Goal: Transaction & Acquisition: Book appointment/travel/reservation

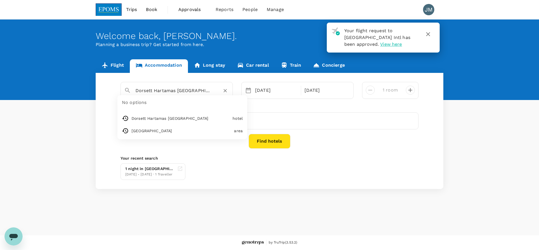
drag, startPoint x: 212, startPoint y: 93, endPoint x: 116, endPoint y: 85, distance: 96.2
click at [116, 85] on div "[GEOGRAPHIC_DATA] Hartamas [GEOGRAPHIC_DATA] No options [GEOGRAPHIC_DATA] [GEOG…" at bounding box center [269, 90] width 306 height 17
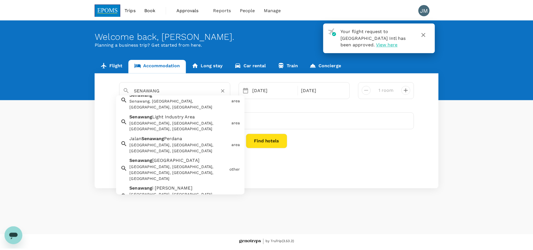
scroll to position [9, 0]
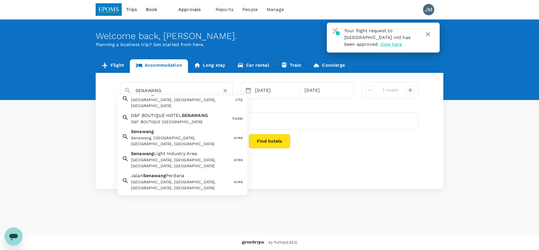
click at [168, 93] on input "SENAWANG" at bounding box center [174, 90] width 78 height 9
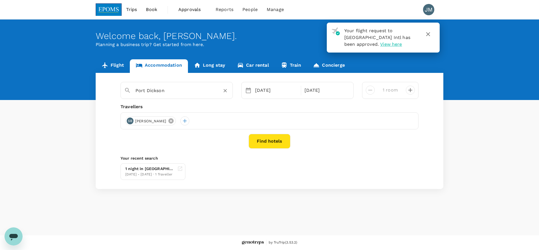
type input "Port Dickson"
click at [173, 120] on icon at bounding box center [170, 120] width 5 height 5
click at [134, 122] on div at bounding box center [269, 120] width 298 height 17
click at [131, 122] on div at bounding box center [129, 120] width 9 height 9
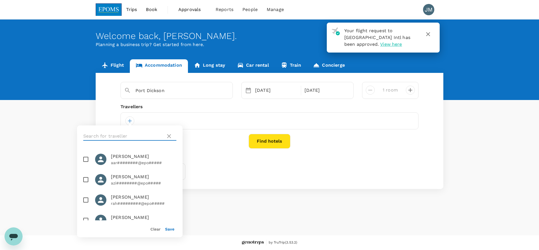
click at [120, 132] on input "text" at bounding box center [123, 135] width 80 height 9
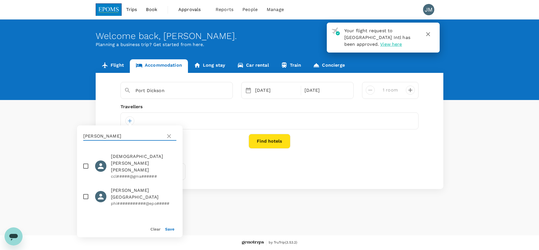
type input "[PERSON_NAME]"
click at [88, 190] on input "checkbox" at bounding box center [86, 196] width 12 height 12
checkbox input "true"
click at [170, 229] on button "Save" at bounding box center [169, 228] width 9 height 5
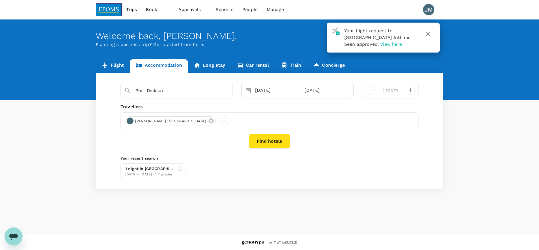
click at [268, 146] on button "Find hotels" at bounding box center [269, 141] width 42 height 15
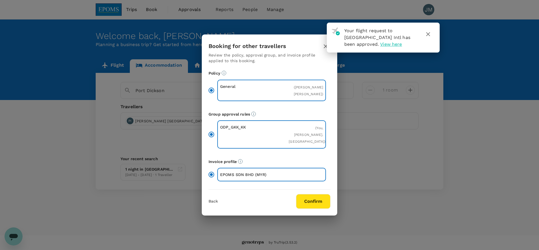
click at [218, 197] on div "Back Confirm" at bounding box center [269, 201] width 122 height 15
click at [216, 199] on button "Back" at bounding box center [212, 201] width 9 height 5
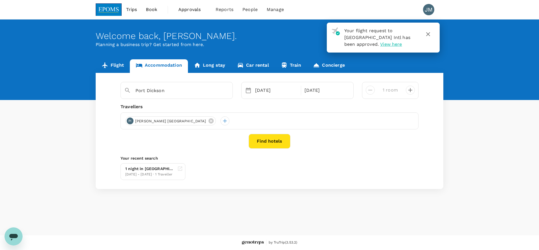
click at [247, 93] on icon at bounding box center [248, 90] width 7 height 7
click at [248, 89] on icon at bounding box center [248, 90] width 5 height 6
click at [248, 90] on icon at bounding box center [248, 90] width 7 height 7
click at [253, 91] on div "[DATE]" at bounding box center [276, 90] width 47 height 11
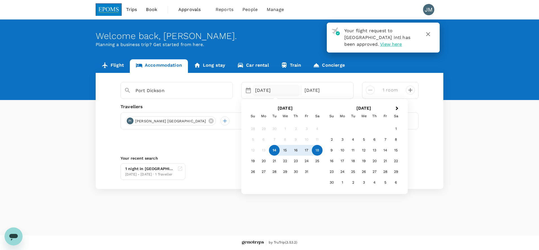
click at [254, 91] on div "[DATE]" at bounding box center [276, 90] width 47 height 11
click at [274, 158] on div "21" at bounding box center [274, 160] width 11 height 11
click at [310, 92] on p "Check-out" at bounding box center [325, 90] width 42 height 7
click at [263, 162] on div "20" at bounding box center [263, 160] width 11 height 11
click at [266, 162] on div "20" at bounding box center [263, 160] width 11 height 11
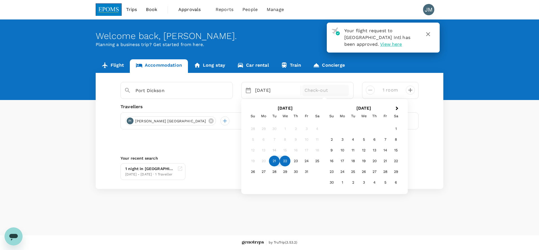
click at [259, 163] on div "20" at bounding box center [263, 160] width 11 height 11
click at [263, 163] on div "20" at bounding box center [263, 160] width 11 height 11
click at [263, 164] on div "20" at bounding box center [263, 160] width 11 height 11
click at [260, 94] on div "[DATE]" at bounding box center [276, 90] width 47 height 11
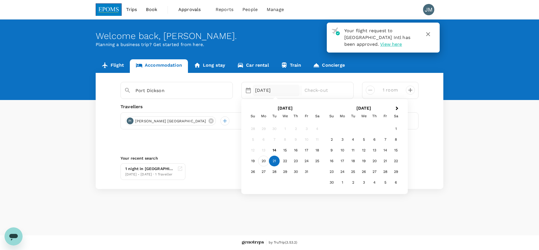
click at [265, 160] on div "20" at bounding box center [263, 160] width 11 height 11
click at [263, 173] on div "27" at bounding box center [263, 171] width 11 height 11
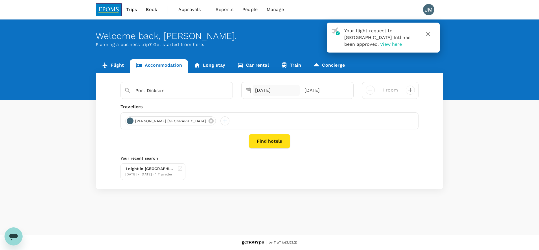
click at [266, 91] on div "[DATE]" at bounding box center [276, 90] width 47 height 11
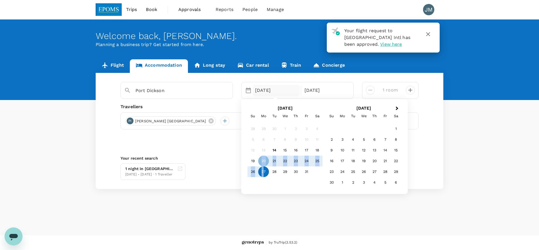
drag, startPoint x: 262, startPoint y: 161, endPoint x: 263, endPoint y: 170, distance: 8.9
click at [263, 170] on div "28 29 30 1 2 3 4 5 6 7 8 9 10 11 12 13 14 15 16 17 18 19 20 21 22 23 24 25 26 2…" at bounding box center [284, 150] width 75 height 54
drag, startPoint x: 263, startPoint y: 170, endPoint x: 263, endPoint y: 173, distance: 2.8
click at [263, 173] on div "27" at bounding box center [263, 171] width 11 height 11
click at [305, 172] on div "31" at bounding box center [306, 171] width 11 height 11
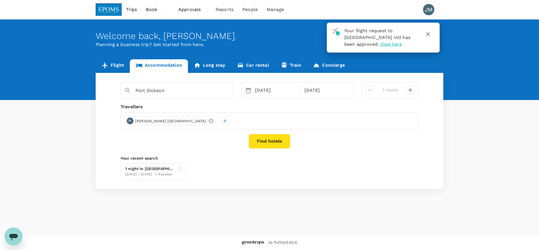
click at [277, 141] on button "Find hotels" at bounding box center [269, 141] width 42 height 15
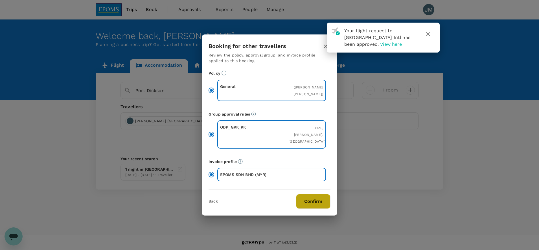
click at [300, 194] on button "Confirm" at bounding box center [313, 201] width 34 height 15
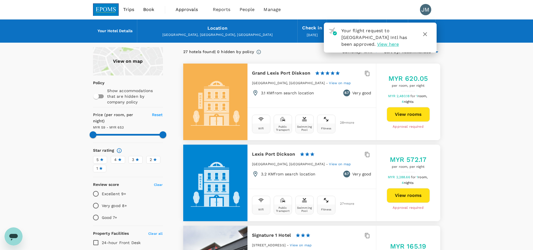
type input "652.33"
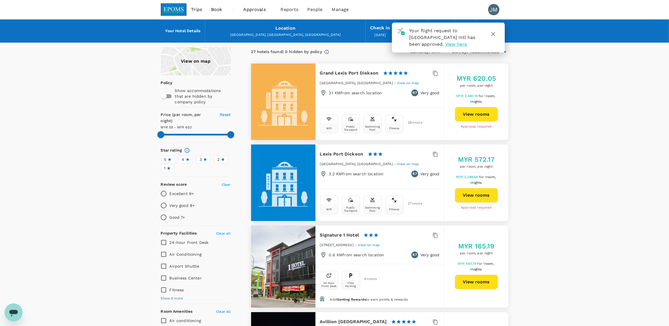
click at [491, 34] on icon "button" at bounding box center [493, 34] width 7 height 7
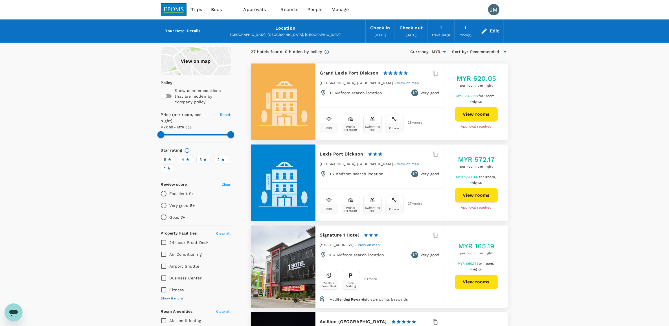
click at [530, 36] on div "Your Hotel Details Location [GEOGRAPHIC_DATA], [GEOGRAPHIC_DATA], [GEOGRAPHIC_D…" at bounding box center [334, 30] width 669 height 23
click at [496, 27] on div "Edit" at bounding box center [494, 31] width 9 height 8
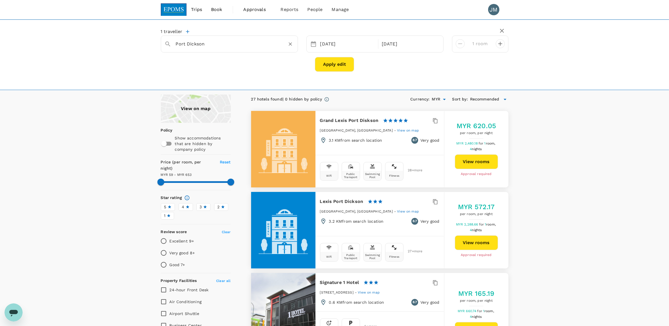
click at [259, 44] on input "Port Dickson" at bounding box center [227, 43] width 103 height 9
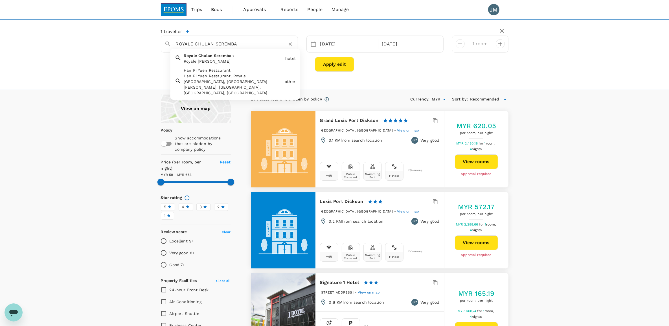
click at [229, 61] on div "Royale [PERSON_NAME]" at bounding box center [233, 61] width 99 height 6
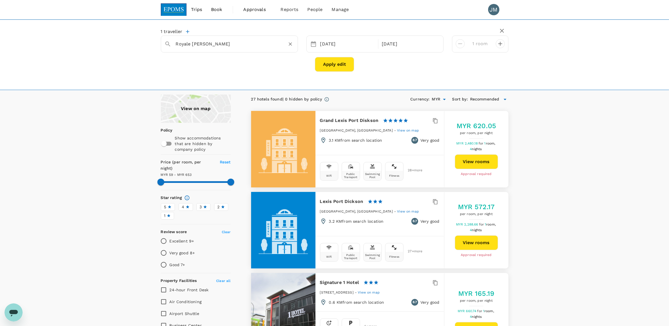
type input "Royale [PERSON_NAME]"
click at [333, 67] on button "Apply edit" at bounding box center [334, 64] width 39 height 15
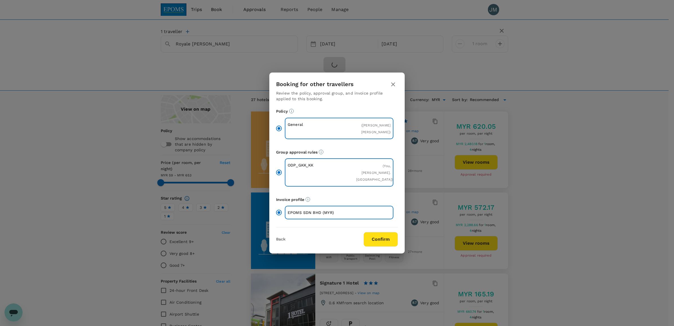
type input "652.33"
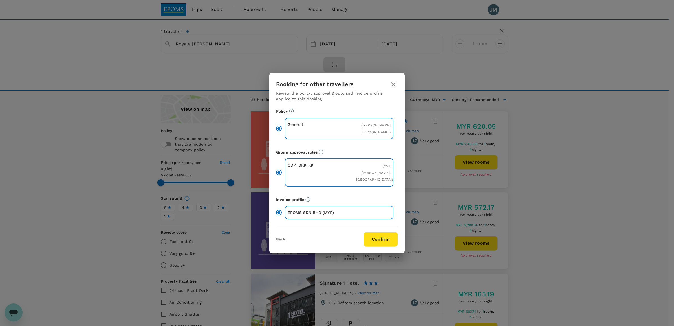
click at [375, 232] on button "Confirm" at bounding box center [381, 239] width 34 height 15
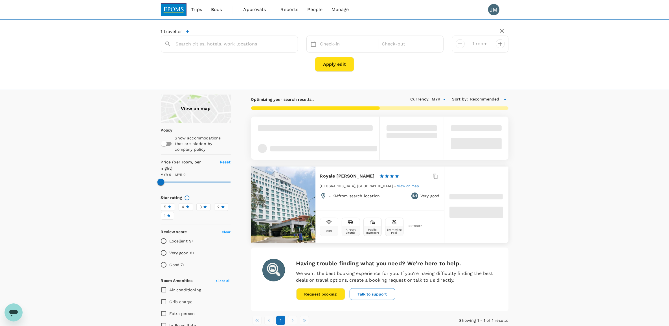
type input "Royale [PERSON_NAME]"
type input "622"
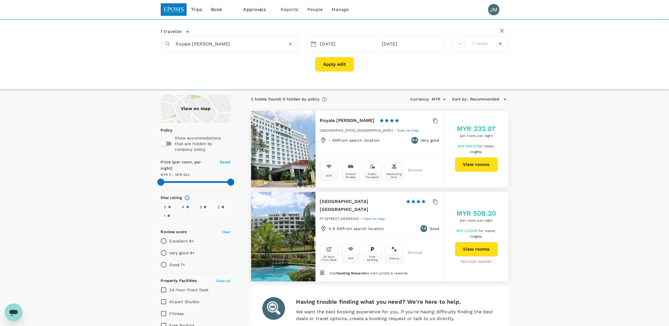
click at [230, 39] on div "Royale [PERSON_NAME]" at bounding box center [232, 42] width 123 height 14
click at [291, 45] on icon "Clear" at bounding box center [290, 44] width 6 height 6
click at [245, 45] on input "text" at bounding box center [227, 43] width 103 height 9
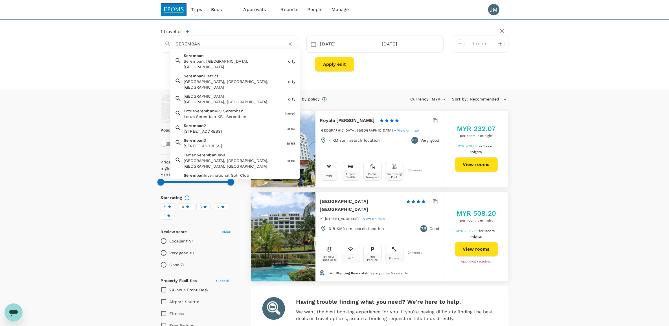
type input "SEREMBAN"
click at [329, 66] on button "Apply edit" at bounding box center [334, 64] width 39 height 15
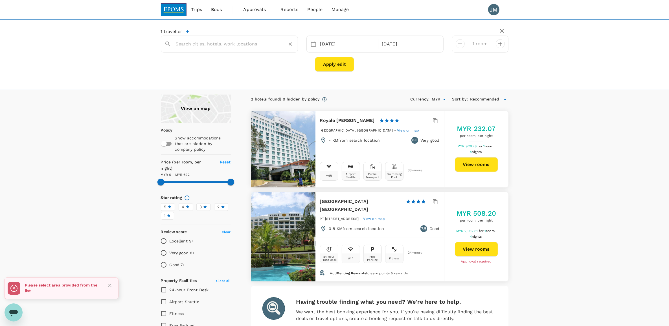
click at [225, 45] on input "text" at bounding box center [227, 43] width 103 height 9
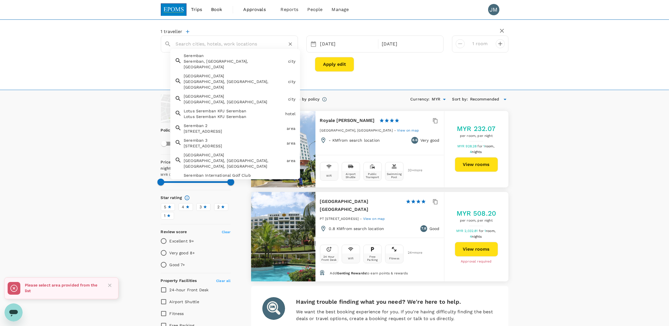
click at [221, 57] on div "Seremban Seremban, [GEOGRAPHIC_DATA], [GEOGRAPHIC_DATA]" at bounding box center [233, 59] width 104 height 19
type input "Seremban"
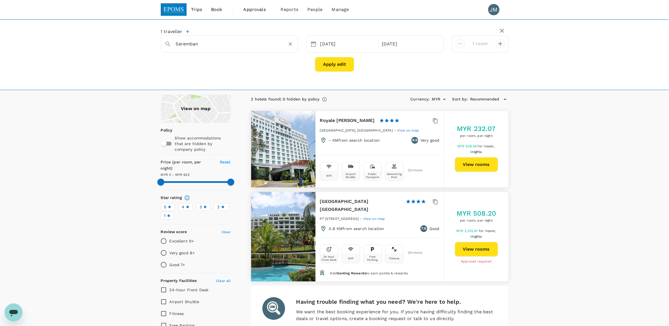
click at [345, 65] on button "Apply edit" at bounding box center [334, 64] width 39 height 15
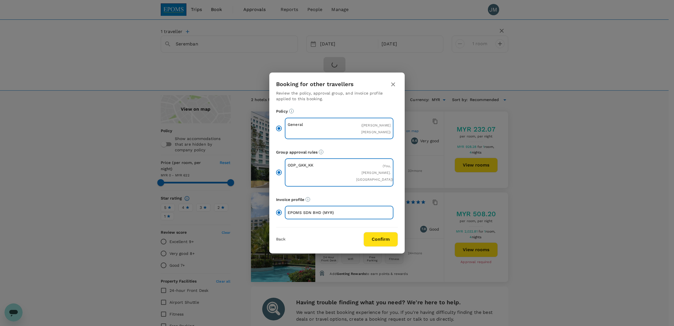
click at [373, 232] on button "Confirm" at bounding box center [381, 239] width 34 height 15
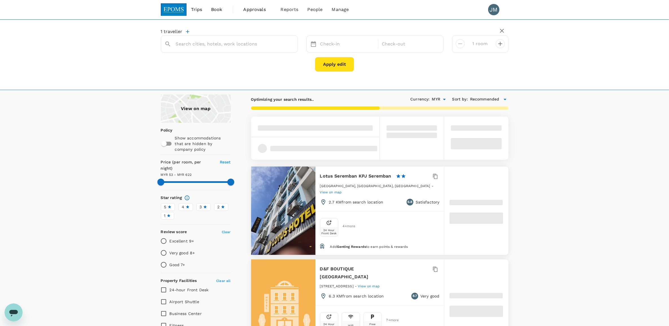
type input "Seremban"
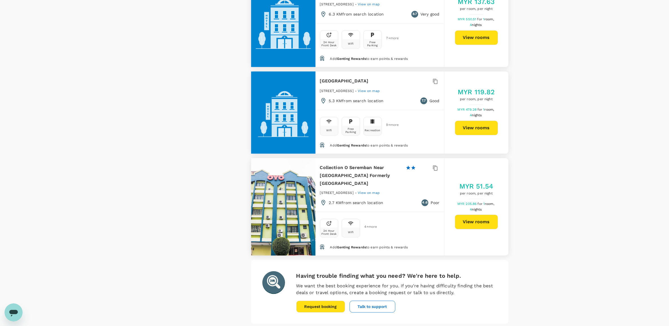
scroll to position [1652, 0]
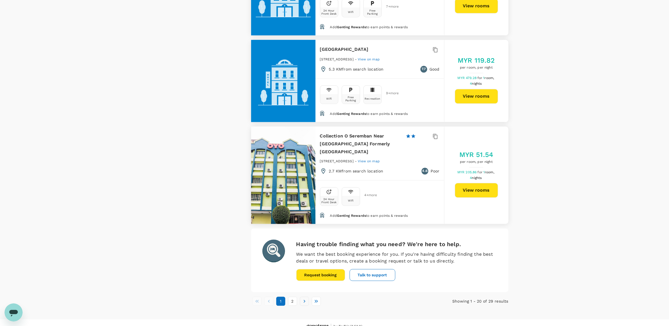
click at [301, 249] on button "Go to next page" at bounding box center [304, 300] width 9 height 9
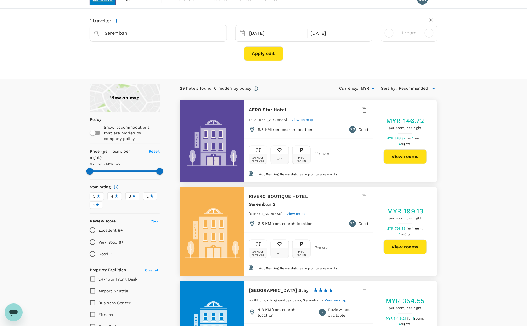
scroll to position [0, 0]
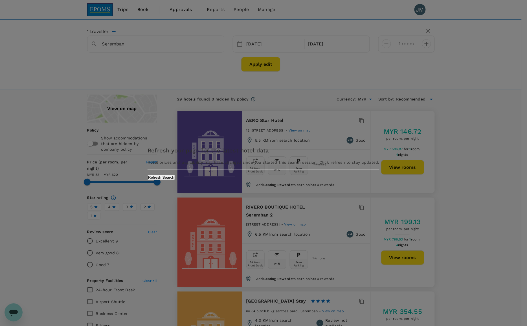
type input "621.87"
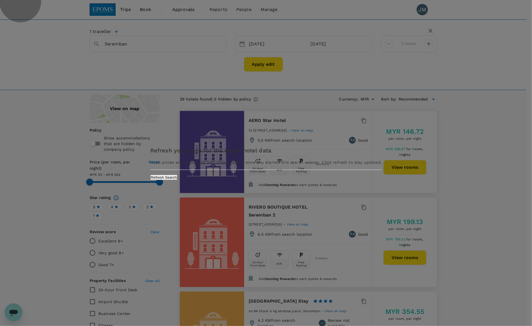
click at [178, 180] on button "Refresh Search" at bounding box center [163, 177] width 27 height 5
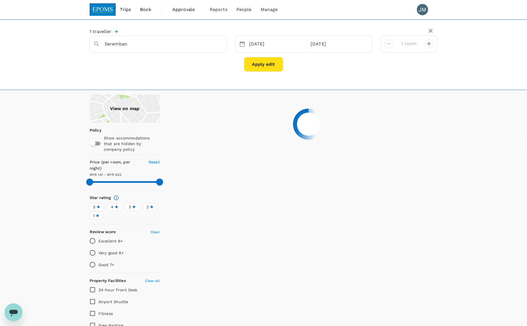
type input "621.87"
type input "52.87"
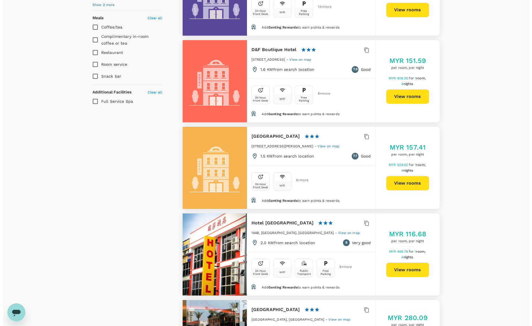
scroll to position [423, 0]
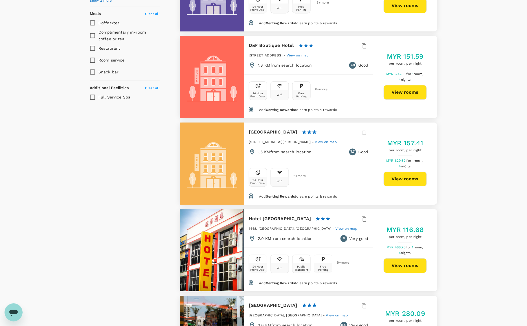
type input "621.87"
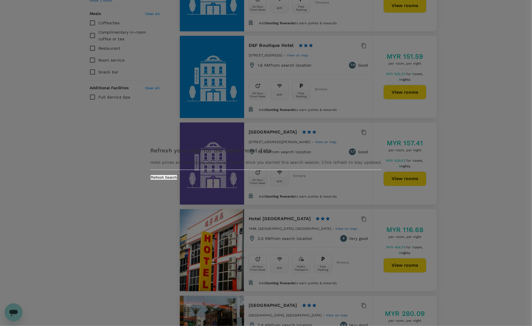
click at [278, 180] on div "Refresh your page for the latest hotel data Hotel prices and availability may h…" at bounding box center [266, 163] width 232 height 34
click at [178, 180] on button "Refresh Search" at bounding box center [163, 177] width 27 height 5
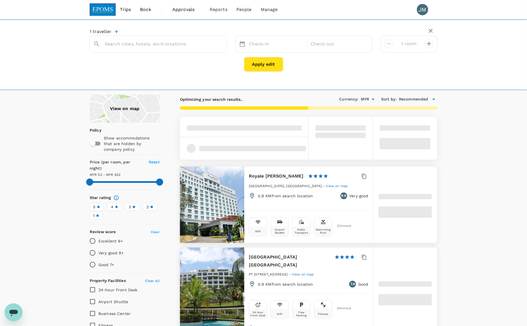
type input "Seremban"
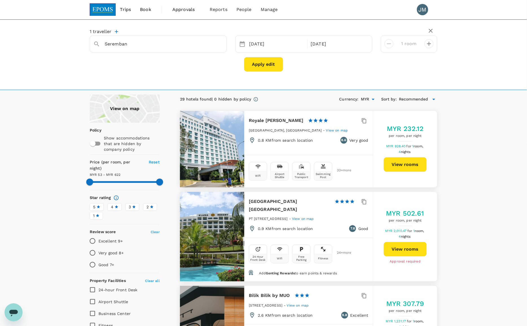
type input "621.87"
